Goal: Find specific page/section: Find specific page/section

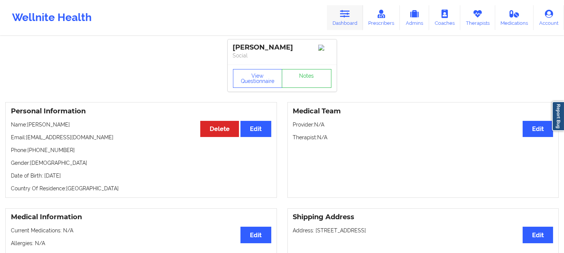
click at [348, 17] on icon at bounding box center [345, 14] width 10 height 8
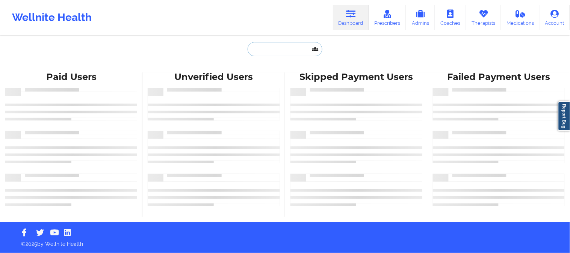
click at [281, 47] on input "text" at bounding box center [285, 49] width 74 height 14
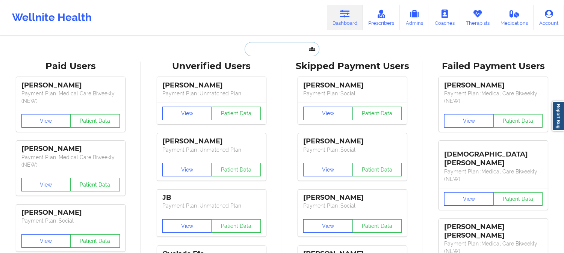
paste input "YULIANA MURILLO"
type input "YULIANA MURILLO"
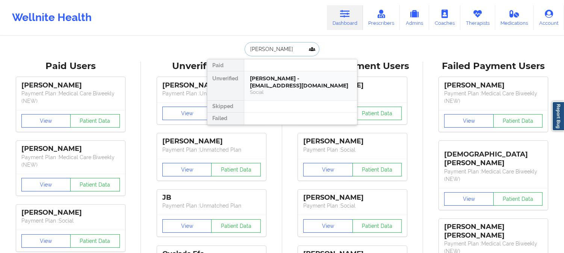
click at [289, 91] on div "Social" at bounding box center [300, 92] width 101 height 6
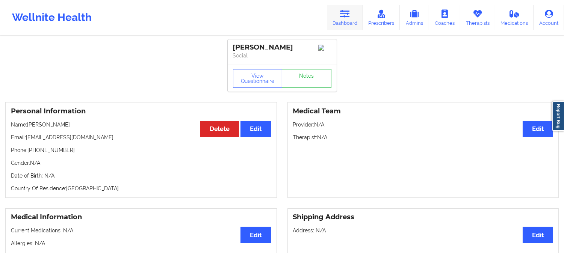
click at [352, 9] on link "Dashboard" at bounding box center [345, 17] width 36 height 25
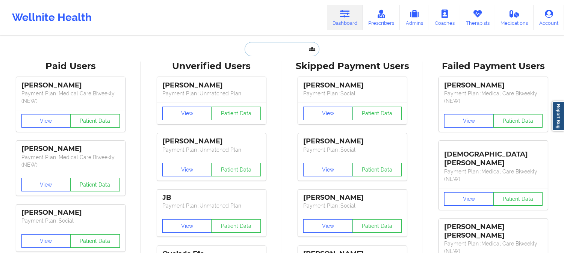
click at [276, 50] on input "text" at bounding box center [282, 49] width 74 height 14
paste input "EDWARD GODFREY"
type input "EDWARD GODFREY"
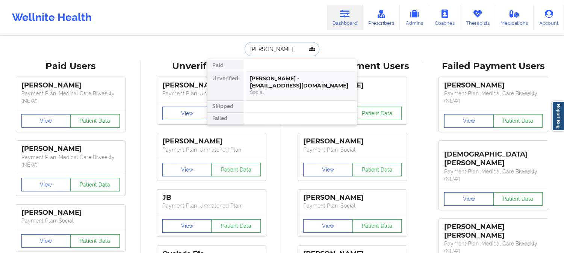
click at [276, 89] on div "Edward Godfrey - edg270@yahoo.com" at bounding box center [300, 82] width 101 height 14
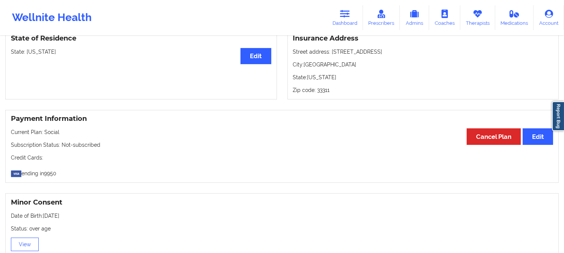
scroll to position [292, 0]
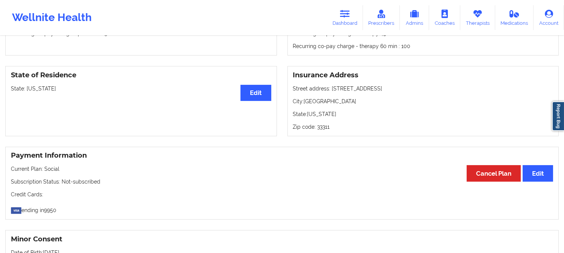
click at [261, 58] on div "Medical Co-pay/insur responsibility Edit Current session (one time charge): N/A…" at bounding box center [282, 15] width 564 height 94
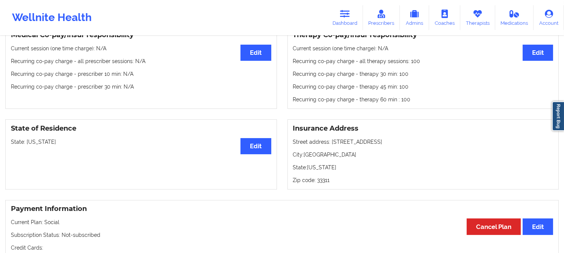
scroll to position [0, 0]
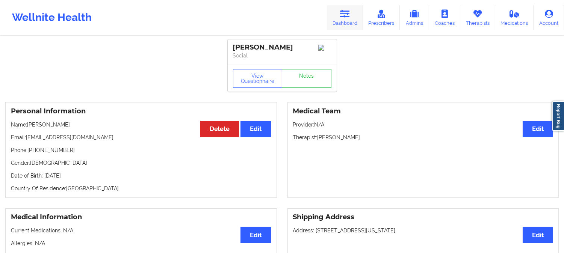
click at [347, 12] on icon at bounding box center [345, 14] width 10 height 8
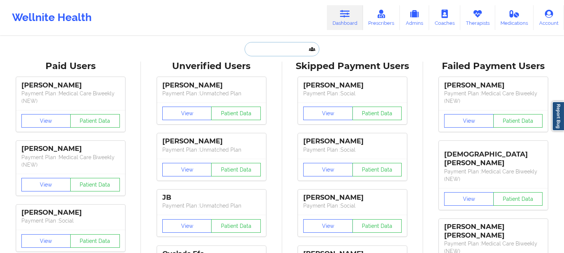
click at [284, 51] on input "text" at bounding box center [282, 49] width 74 height 14
paste input "ballistik101@hotmail.com"
type input "ballistik101@hotmail.com"
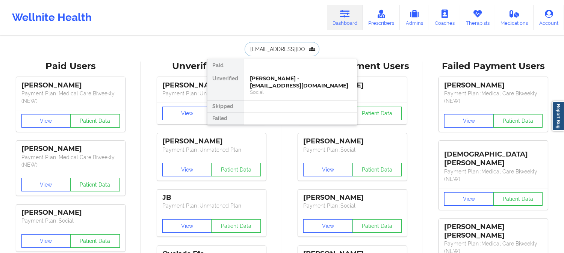
scroll to position [0, 2]
click at [287, 85] on div "MYLES FOSTER - ballistik101@hotmail.com" at bounding box center [300, 82] width 101 height 14
